Goal: Find specific page/section: Find specific page/section

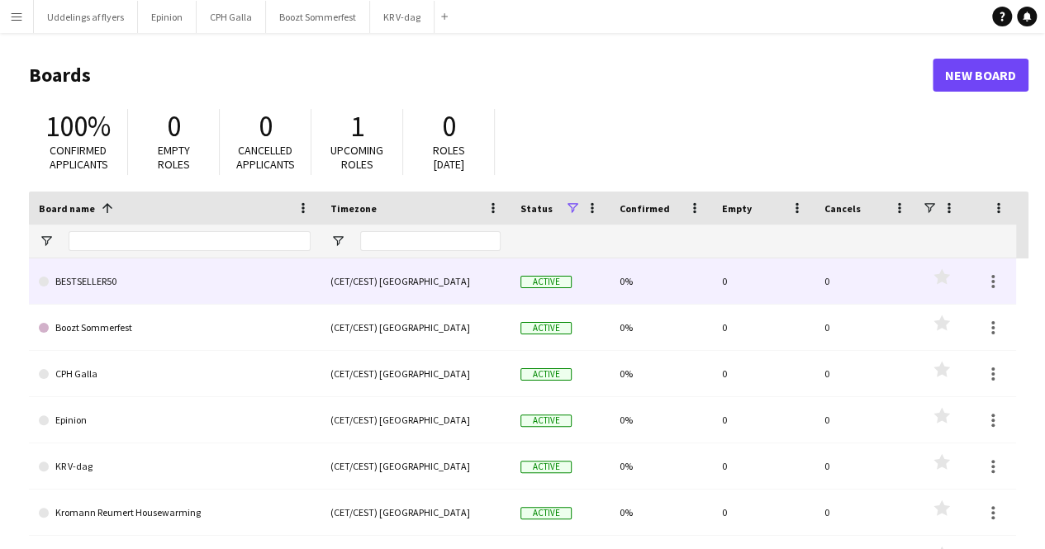
click at [231, 288] on link "BESTSELLER50" at bounding box center [175, 282] width 272 height 46
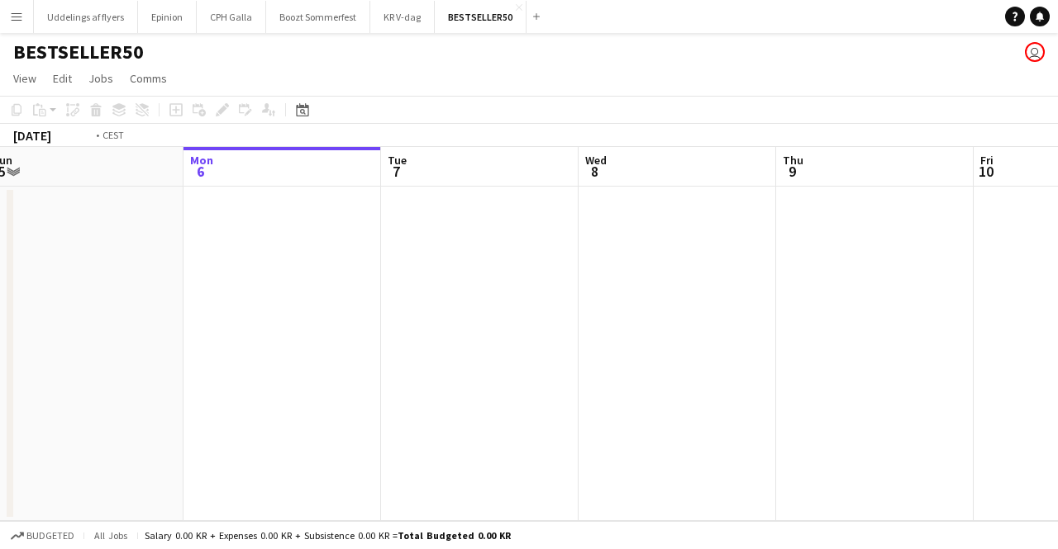
drag, startPoint x: 620, startPoint y: 307, endPoint x: 89, endPoint y: 292, distance: 530.6
click at [90, 292] on app-calendar-viewport "Fri 3 Sat 4 Sun 5 Mon 6 Tue 7 Wed 8 Thu 9 Fri 10 Sat 11 Sun 12 Mon 13" at bounding box center [529, 334] width 1058 height 374
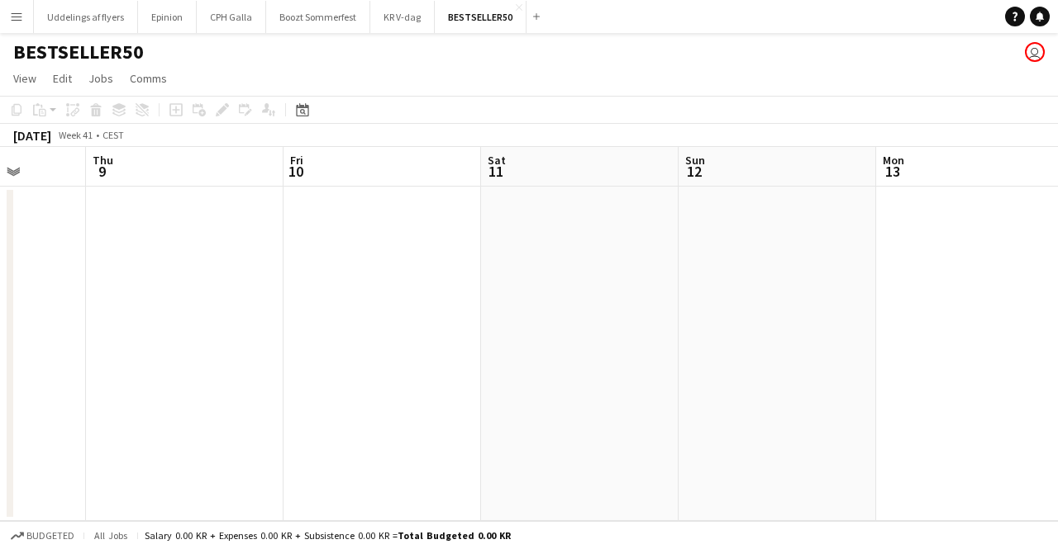
drag, startPoint x: 1057, startPoint y: 356, endPoint x: 492, endPoint y: 327, distance: 565.8
click at [492, 328] on app-calendar-viewport "Sun 5 Mon 6 Tue 7 Wed 8 Thu 9 Fri 10 Sat 11 Sun 12 Mon 13 Tue 14 Wed 15" at bounding box center [529, 334] width 1058 height 374
drag, startPoint x: 909, startPoint y: 325, endPoint x: 644, endPoint y: 319, distance: 265.3
click at [468, 316] on app-calendar-viewport "Tue 7 Wed 8 Thu 9 Fri 10 Sat 11 Sun 12 Mon 13 Tue 14 Wed 15 Thu 16 Fri 17" at bounding box center [529, 334] width 1058 height 374
drag, startPoint x: 613, startPoint y: 315, endPoint x: 587, endPoint y: 313, distance: 25.7
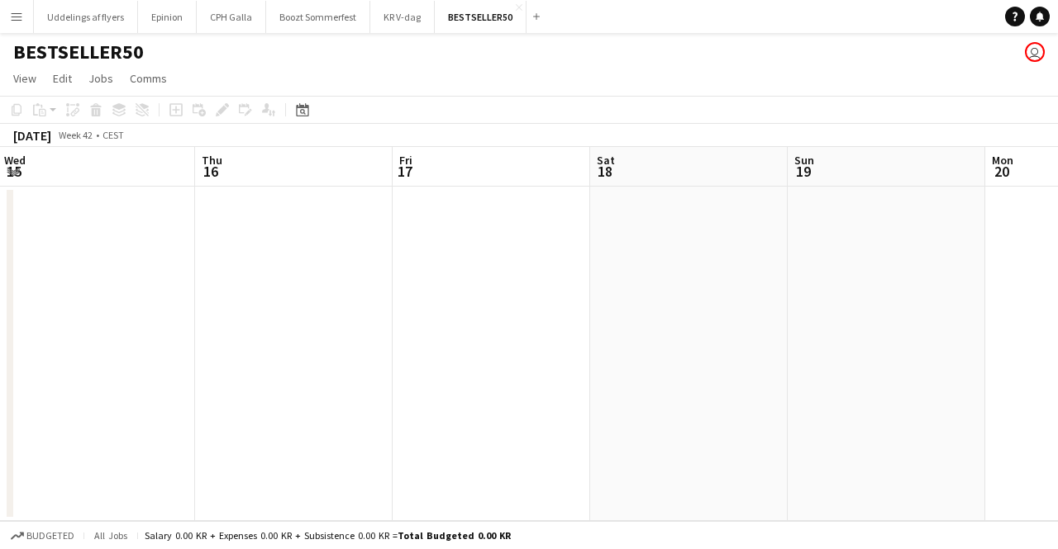
click at [577, 315] on app-calendar-viewport "Sat 11 Sun 12 Mon 13 Tue 14 Wed 15 Thu 16 Fri 17 Sat 18 Sun 19 Mon 20 Tue 21" at bounding box center [529, 334] width 1058 height 374
drag, startPoint x: 1057, startPoint y: 326, endPoint x: 567, endPoint y: 303, distance: 490.5
click at [393, 313] on app-calendar-viewport "Wed 15 Thu 16 Fri 17 Sat 18 Sun 19 Mon 20 Tue 21 Wed 22 Thu 23 Fri 24 Sat 25" at bounding box center [529, 334] width 1058 height 374
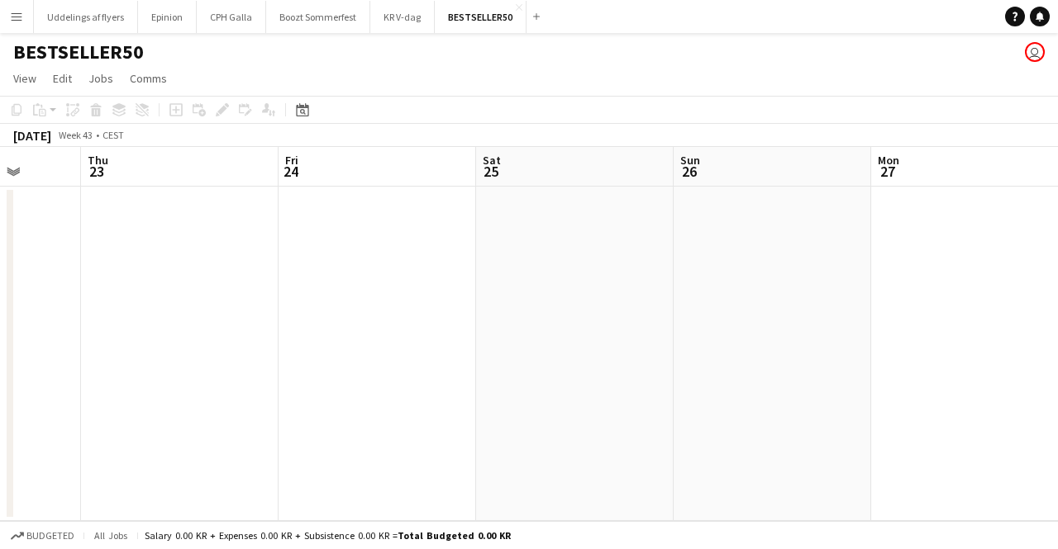
drag, startPoint x: 959, startPoint y: 287, endPoint x: 173, endPoint y: 297, distance: 785.8
click at [173, 297] on app-calendar-viewport "Sun 19 Mon 20 Tue 21 Wed 22 Thu 23 Fri 24 Sat 25 Sun 26 Mon 27 Tue 28 Wed 29" at bounding box center [529, 334] width 1058 height 374
drag, startPoint x: 564, startPoint y: 282, endPoint x: 132, endPoint y: 267, distance: 432.3
click at [132, 267] on app-calendar-viewport "Sat 25 Sun 26 Mon 27 Tue 28 Wed 29 Thu 30 Fri 31 Sat 1 Sun 2 Mon 3 Tue 4" at bounding box center [529, 334] width 1058 height 374
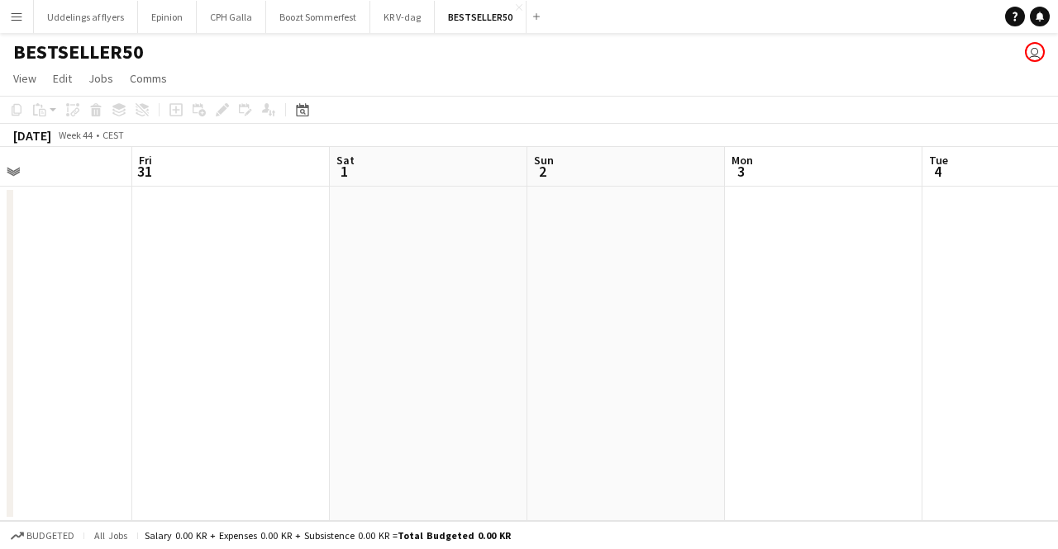
drag, startPoint x: 904, startPoint y: 274, endPoint x: 326, endPoint y: 260, distance: 578.5
click at [326, 260] on app-calendar-viewport "Mon 27 Tue 28 Wed 29 Thu 30 Fri 31 Sat 1 Sun 2 Mon 3 Tue 4 Wed 5 Thu 6" at bounding box center [529, 334] width 1058 height 374
